Goal: Information Seeking & Learning: Understand process/instructions

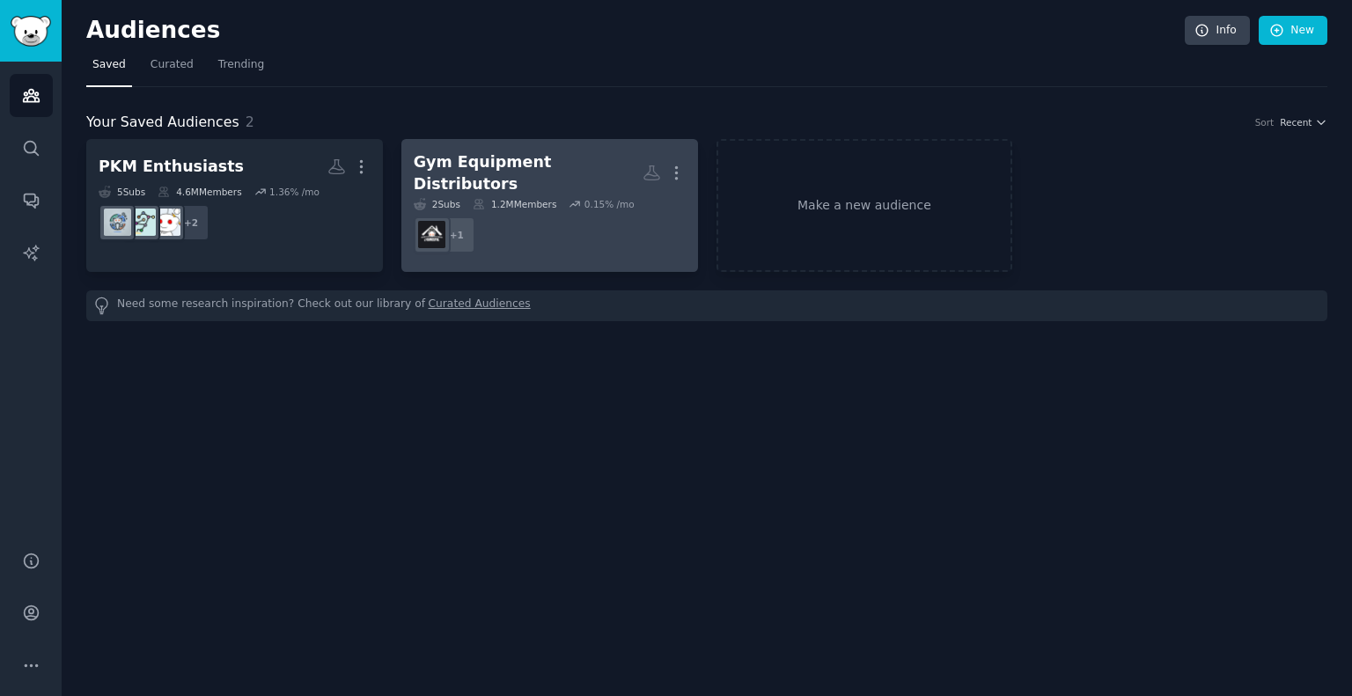
click at [522, 173] on div "Gym Equipment Distributors" at bounding box center [528, 172] width 229 height 43
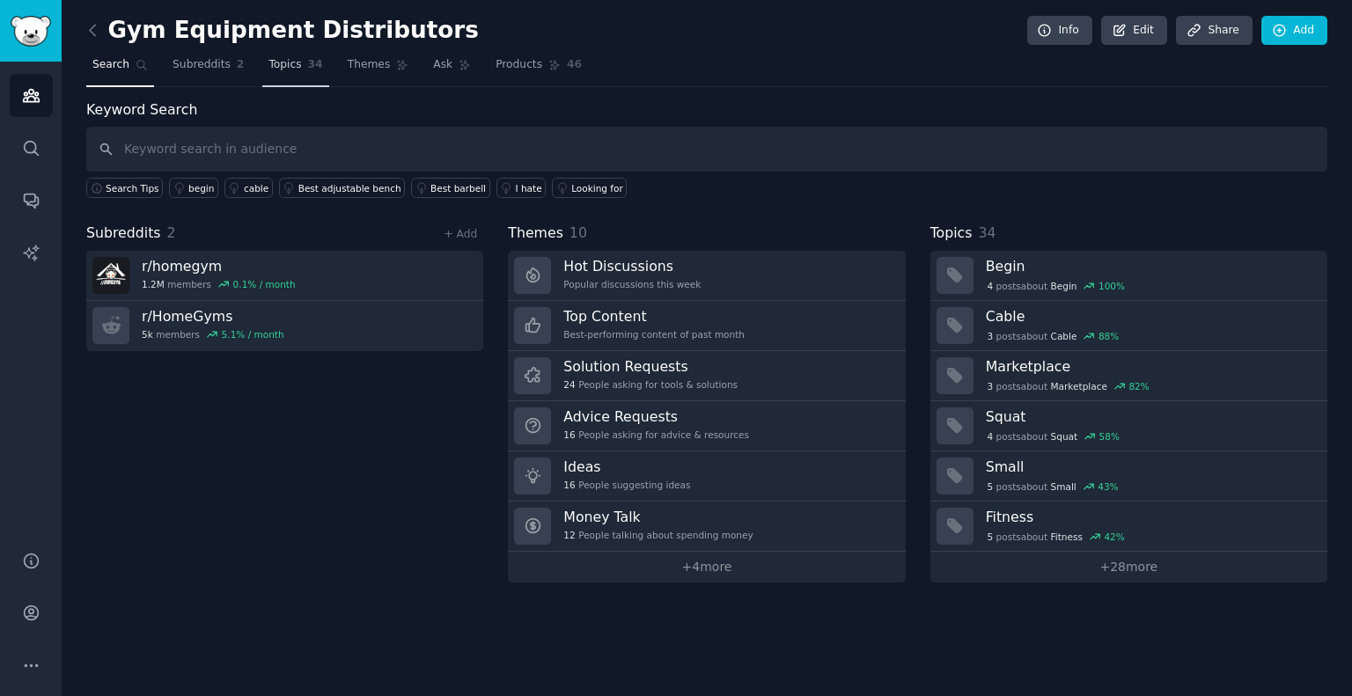
click at [278, 65] on span "Topics" at bounding box center [284, 65] width 33 height 16
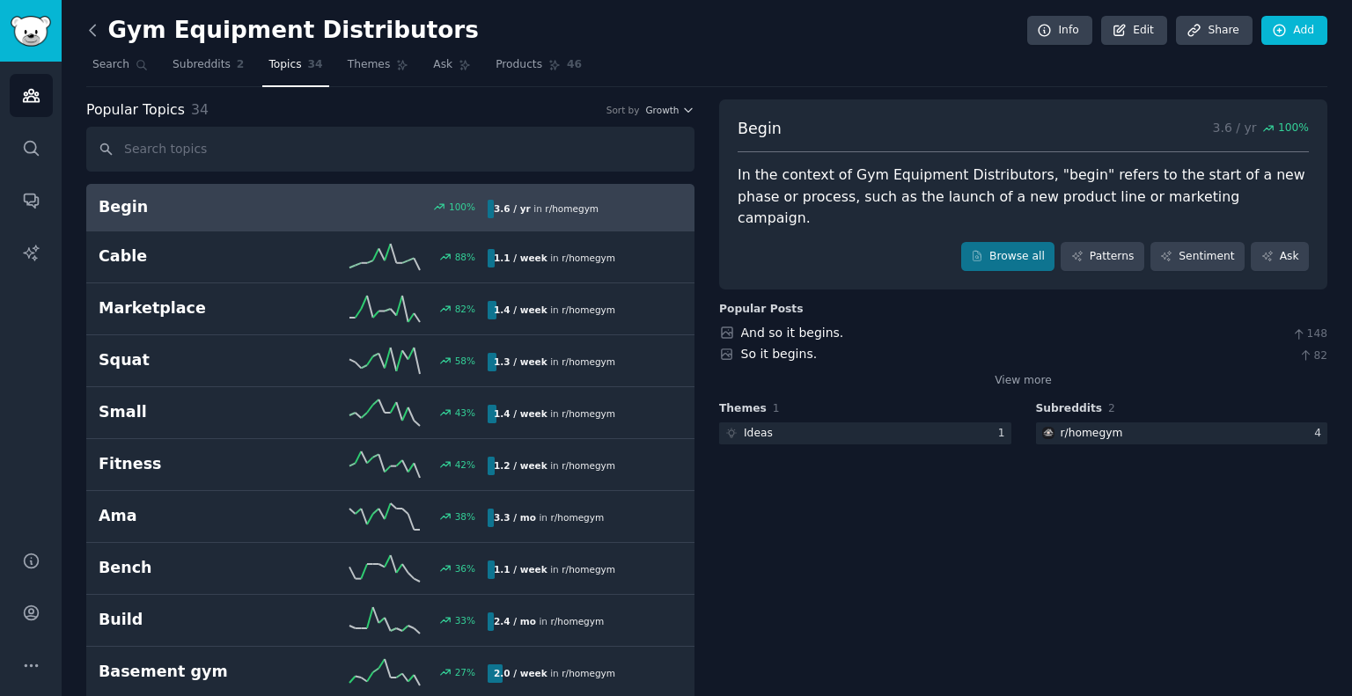
click at [92, 26] on icon at bounding box center [92, 30] width 5 height 11
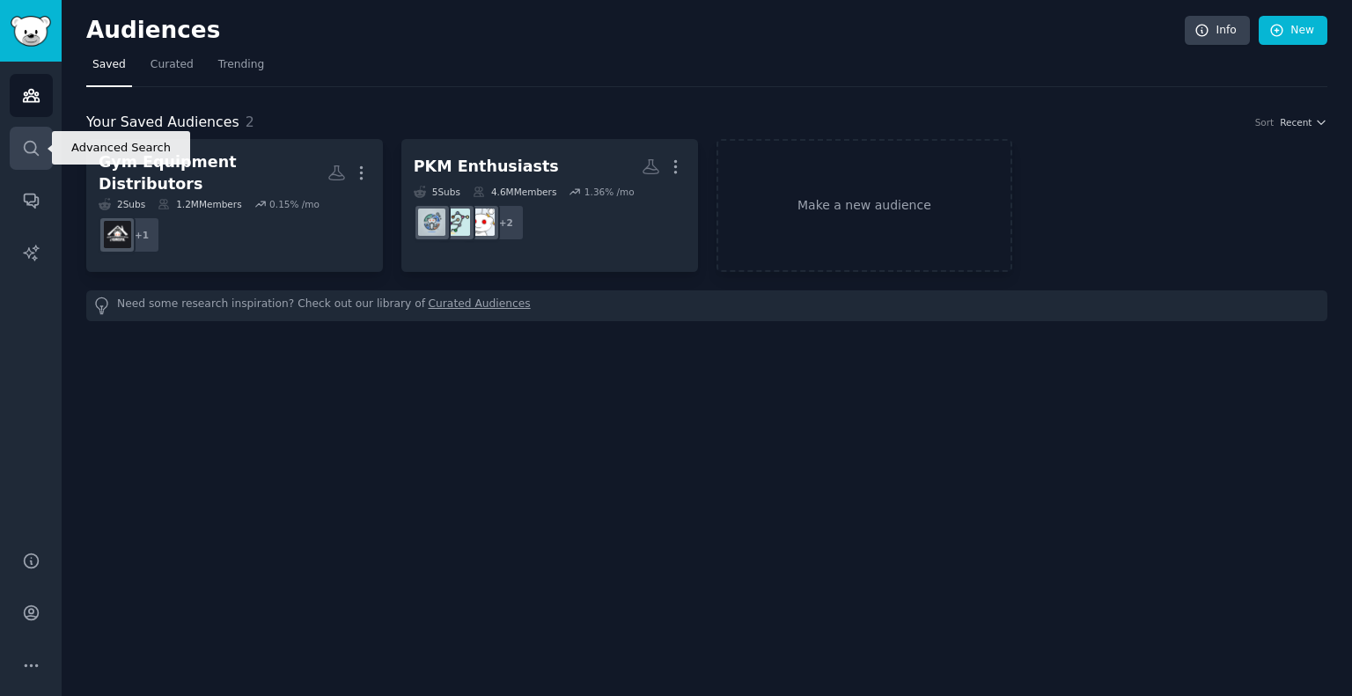
click at [40, 151] on link "Search" at bounding box center [31, 148] width 43 height 43
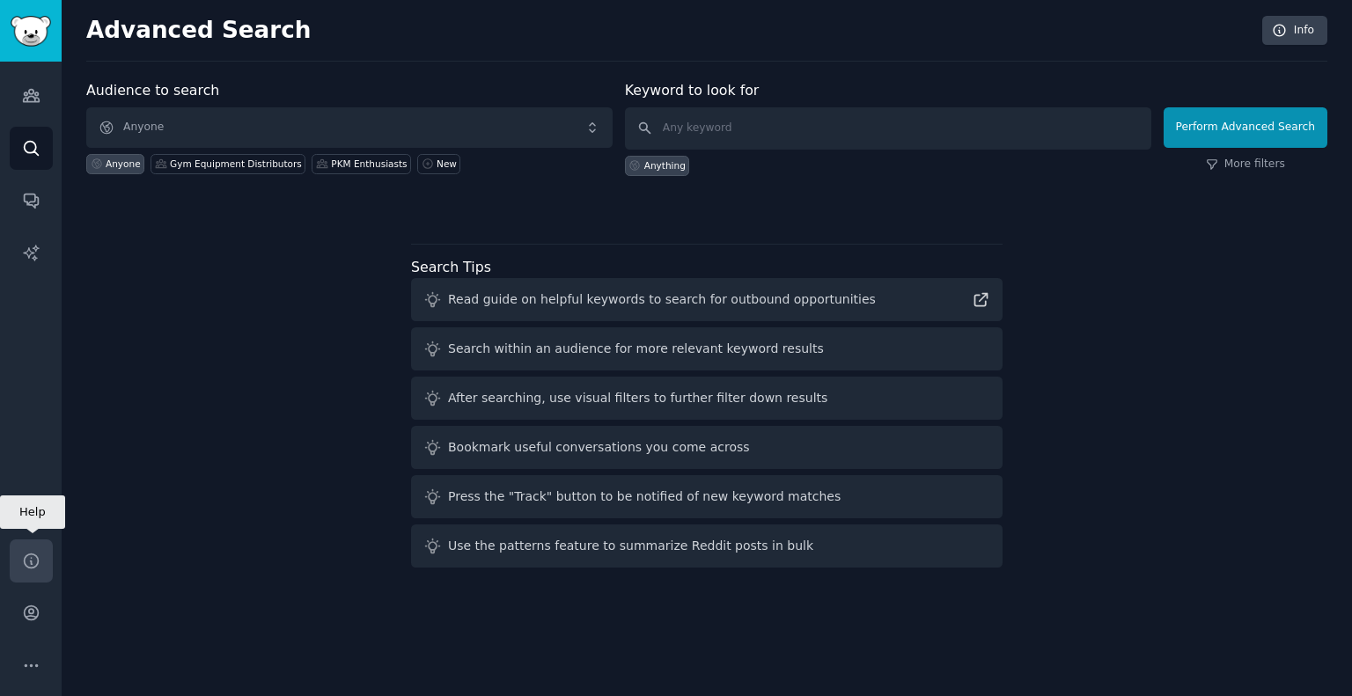
click at [35, 574] on link "Help" at bounding box center [31, 561] width 43 height 43
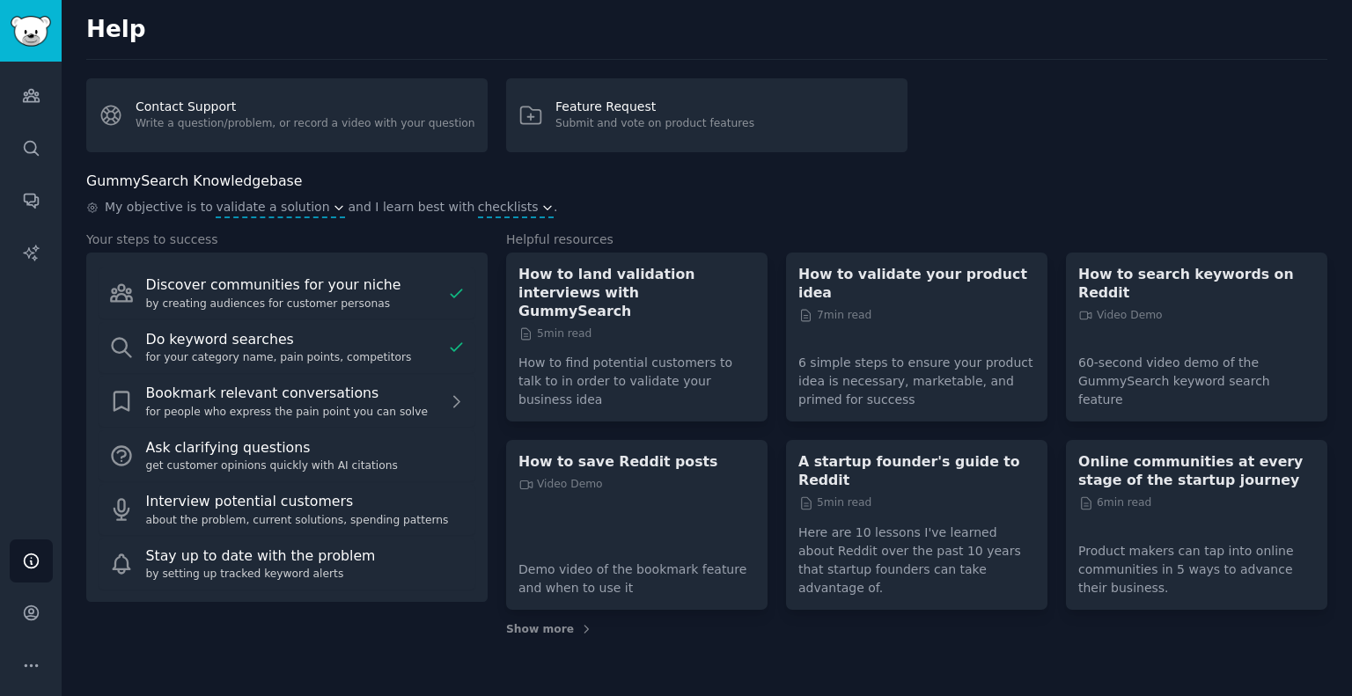
click at [929, 347] on p "6 simple steps to ensure your product idea is necessary, marketable, and primed…" at bounding box center [916, 375] width 237 height 68
click at [806, 308] on icon at bounding box center [806, 316] width 16 height 16
click at [882, 273] on p "How to validate your product idea" at bounding box center [916, 283] width 237 height 37
